Goal: Information Seeking & Learning: Learn about a topic

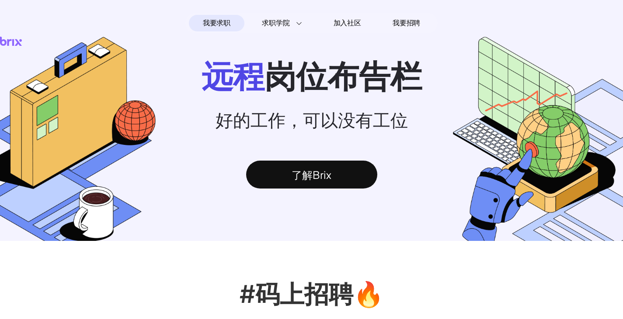
click at [221, 23] on span "我要求职" at bounding box center [217, 23] width 28 height 14
click at [211, 19] on span "我要求职" at bounding box center [217, 23] width 28 height 14
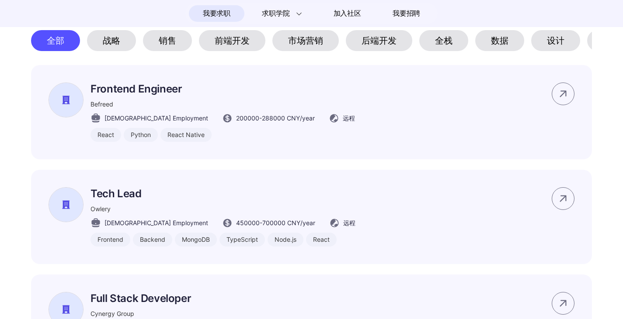
scroll to position [416, 0]
click at [110, 44] on div "战略" at bounding box center [111, 40] width 49 height 21
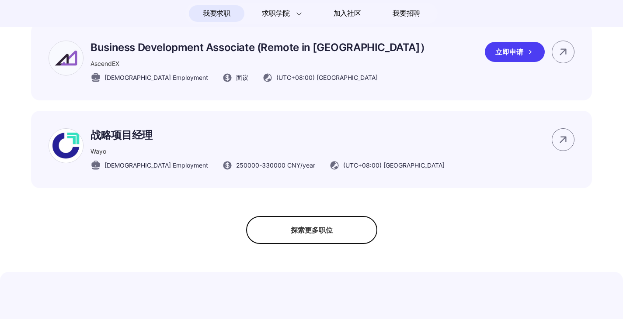
scroll to position [460, 0]
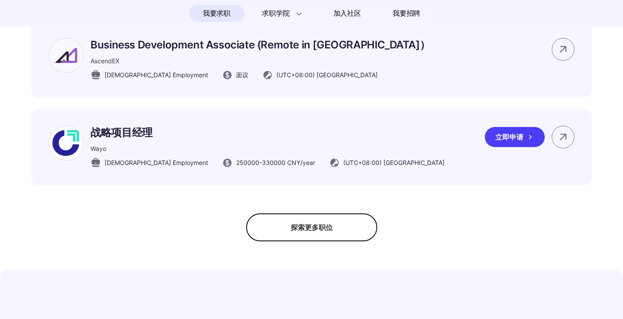
click at [67, 154] on img at bounding box center [66, 143] width 35 height 35
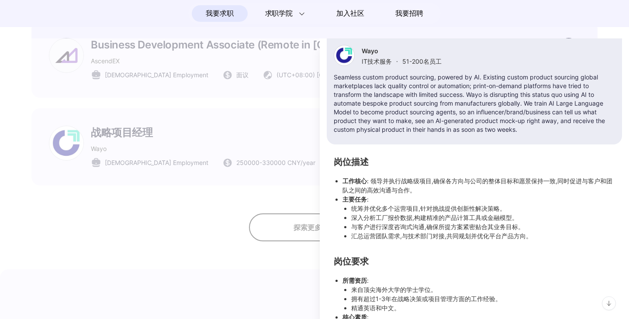
scroll to position [146, 0]
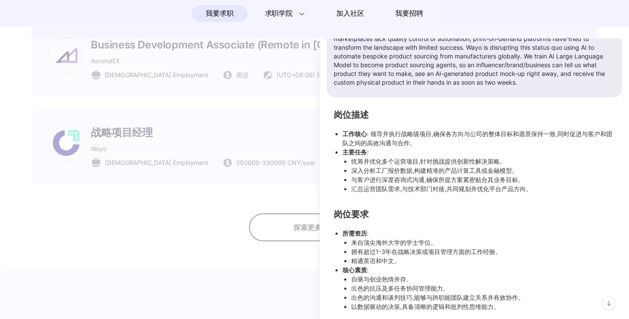
click at [25, 209] on div at bounding box center [314, 178] width 629 height 281
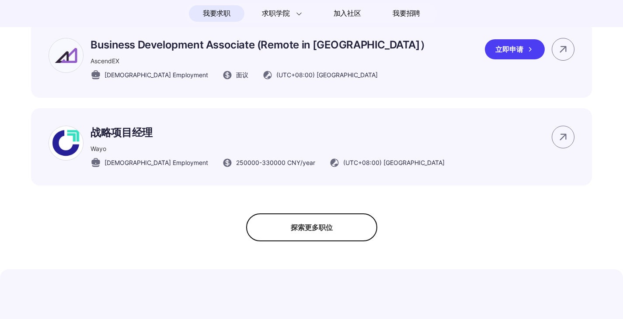
click at [243, 66] on div "AscendEX" at bounding box center [259, 60] width 339 height 9
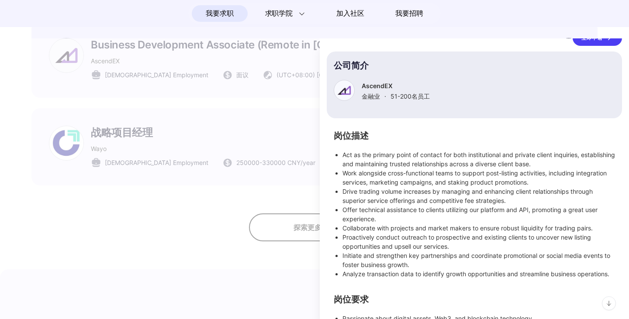
scroll to position [202, 0]
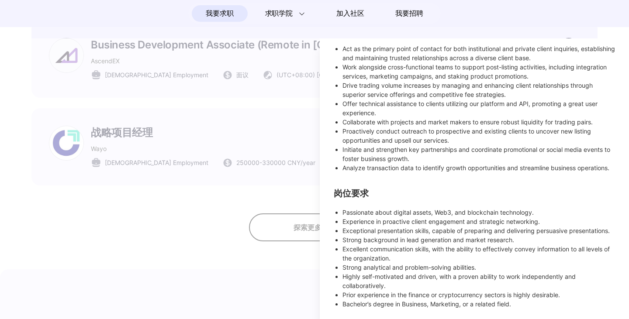
click at [97, 274] on div at bounding box center [314, 178] width 629 height 281
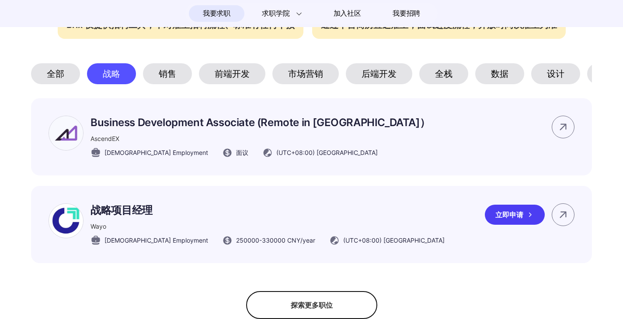
scroll to position [374, 0]
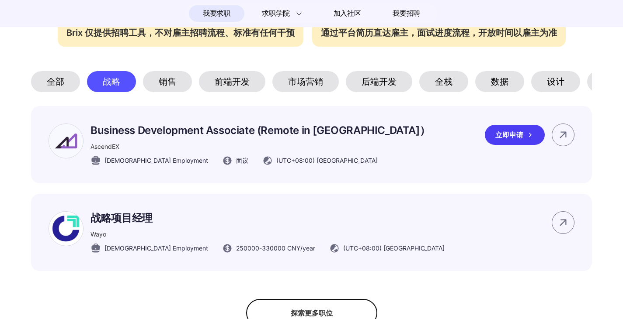
click at [337, 166] on div "Business Development Associate (Remote in [GEOGRAPHIC_DATA]） AscendEX [DEMOGRAP…" at bounding box center [259, 145] width 339 height 42
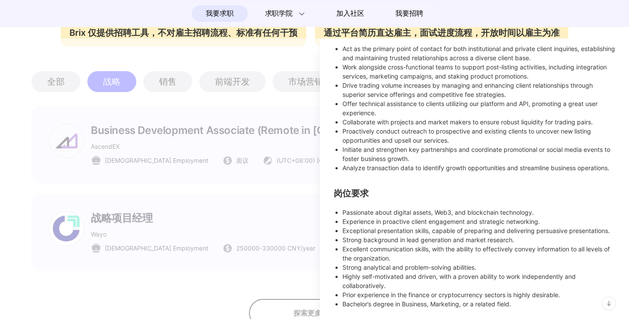
scroll to position [202, 0]
click at [177, 207] on div at bounding box center [314, 178] width 629 height 281
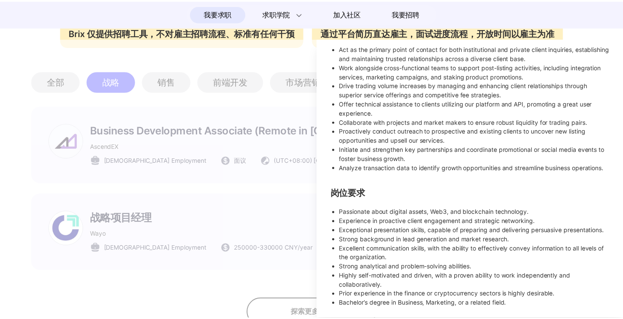
scroll to position [177, 0]
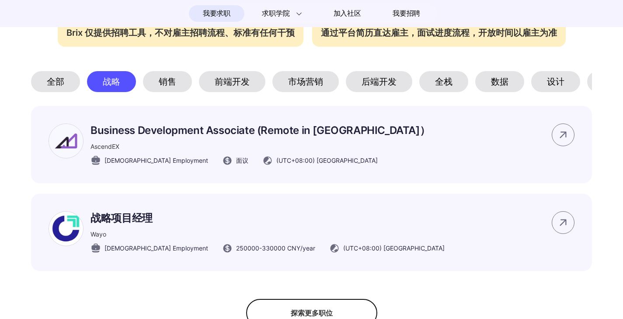
click at [313, 82] on div "市场营销" at bounding box center [305, 81] width 66 height 21
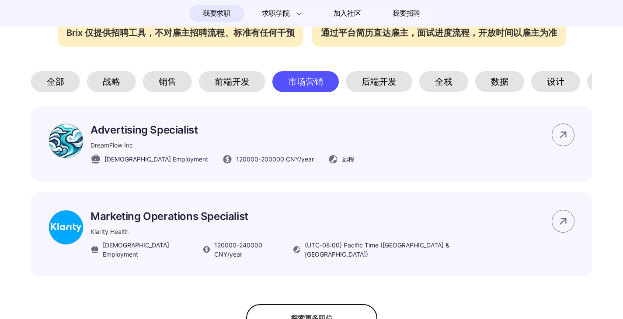
click at [110, 80] on div "战略" at bounding box center [111, 81] width 49 height 21
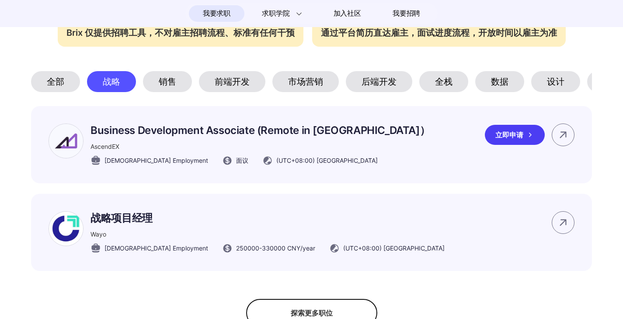
click at [347, 138] on p "Business Development Associate (Remote in [GEOGRAPHIC_DATA]）" at bounding box center [259, 131] width 339 height 14
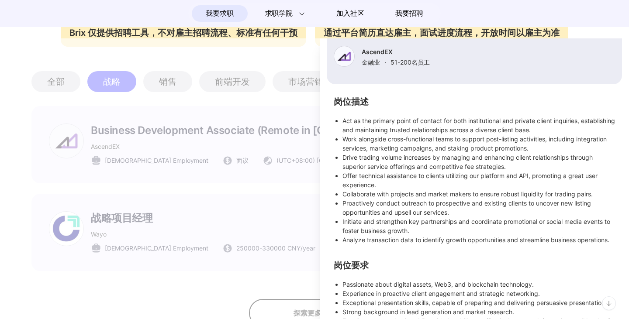
scroll to position [0, 0]
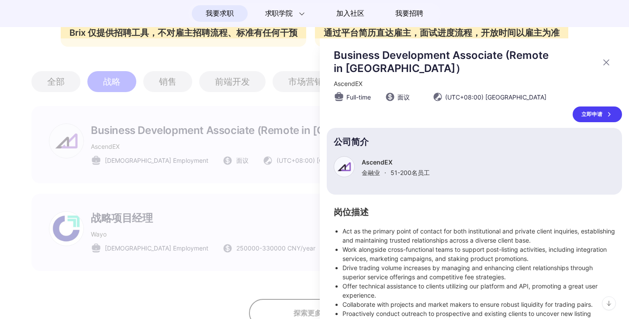
click at [9, 57] on div at bounding box center [314, 178] width 629 height 281
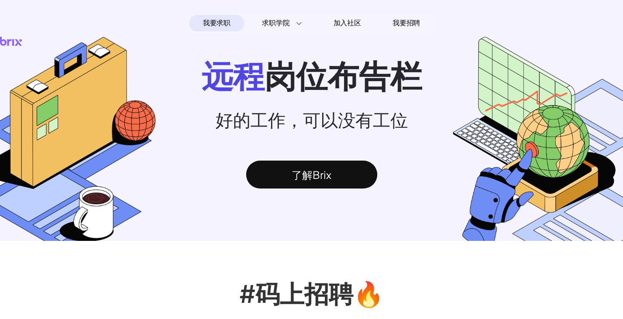
scroll to position [279, 0]
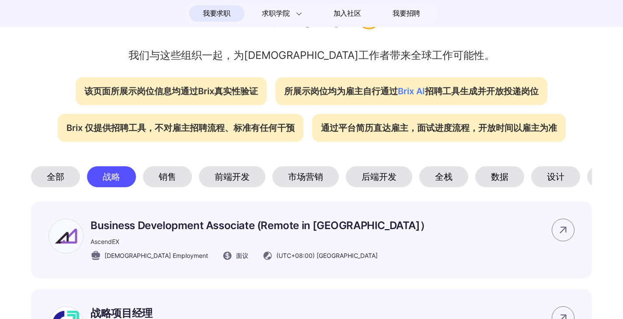
click at [5, 263] on section "#码上招聘🔥 我们与这些组织一起，为[DEMOGRAPHIC_DATA]工作者带来全球工作可能性。 该页面所展示岗位信息均通过Brix真实性验证 所展示岗位均…" at bounding box center [311, 192] width 623 height 461
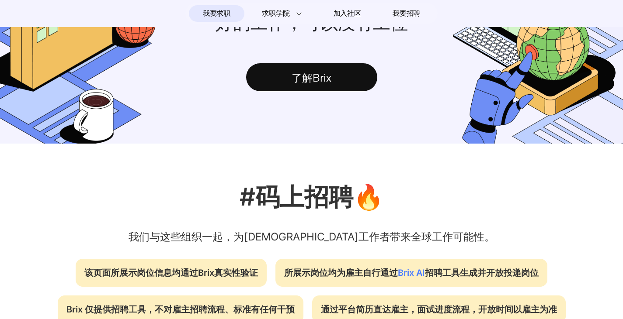
scroll to position [0, 0]
